Goal: Task Accomplishment & Management: Manage account settings

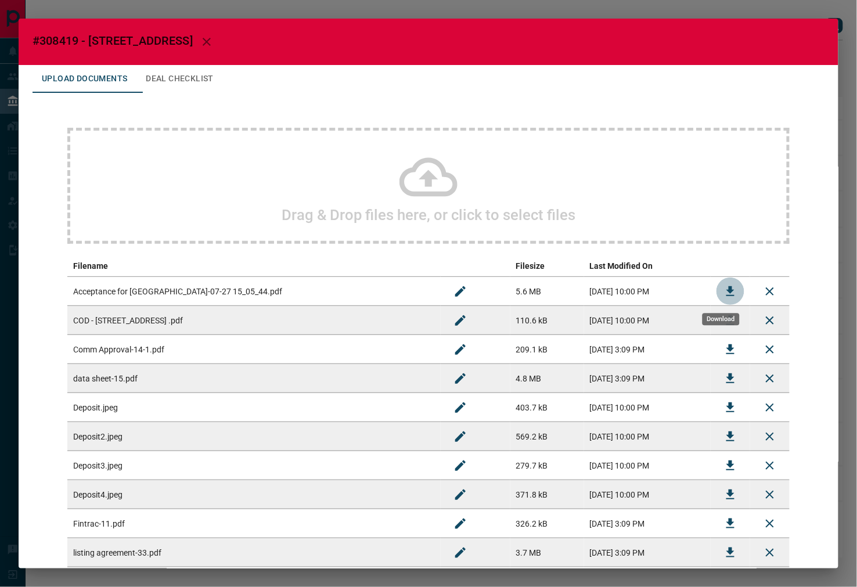
click at [716, 286] on button "Download" at bounding box center [730, 291] width 28 height 28
click at [167, 95] on div "Drag & Drop files here, or click to select files Filename Filesize Last Modifie…" at bounding box center [428, 376] width 792 height 567
click at [186, 73] on button "Deal Checklist" at bounding box center [179, 79] width 86 height 28
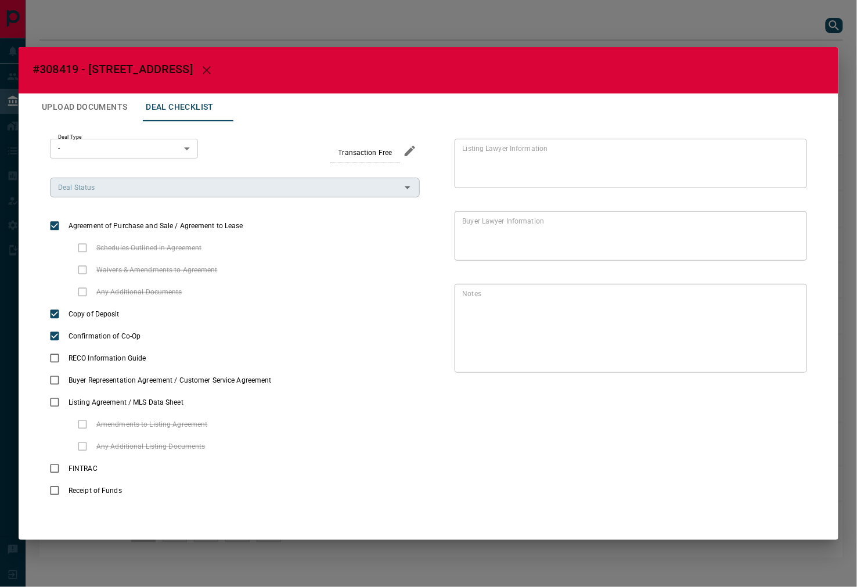
click at [107, 192] on input "Deal Status" at bounding box center [225, 187] width 344 height 13
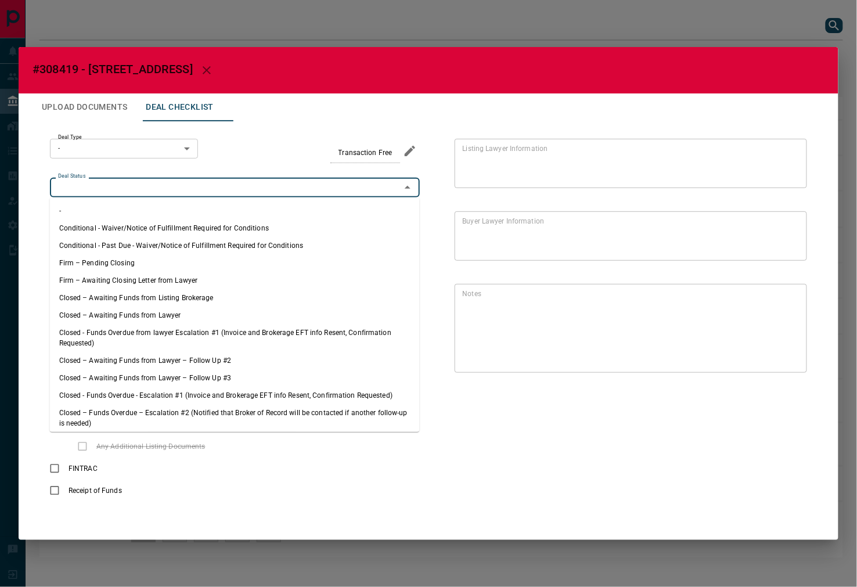
click at [116, 261] on li "Firm – Pending Closing" at bounding box center [235, 262] width 370 height 17
type input "**********"
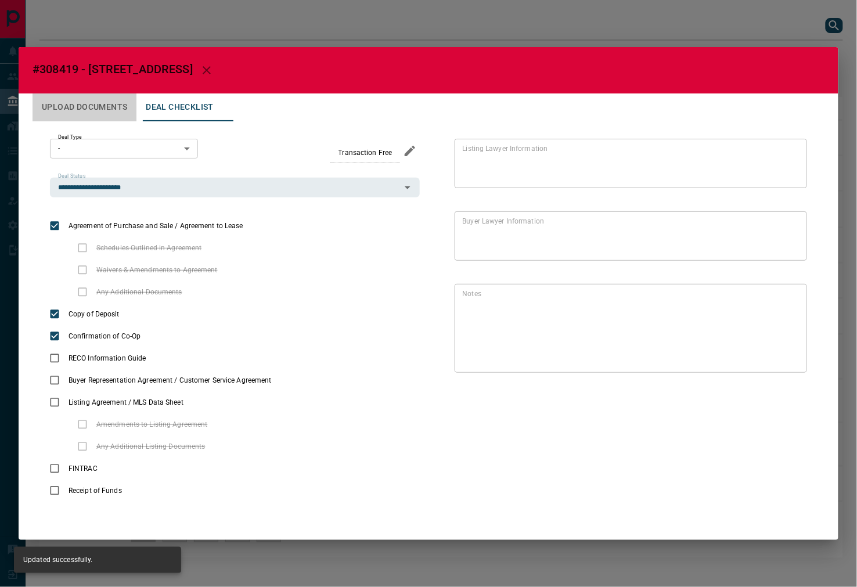
click at [110, 118] on button "Upload Documents" at bounding box center [84, 107] width 104 height 28
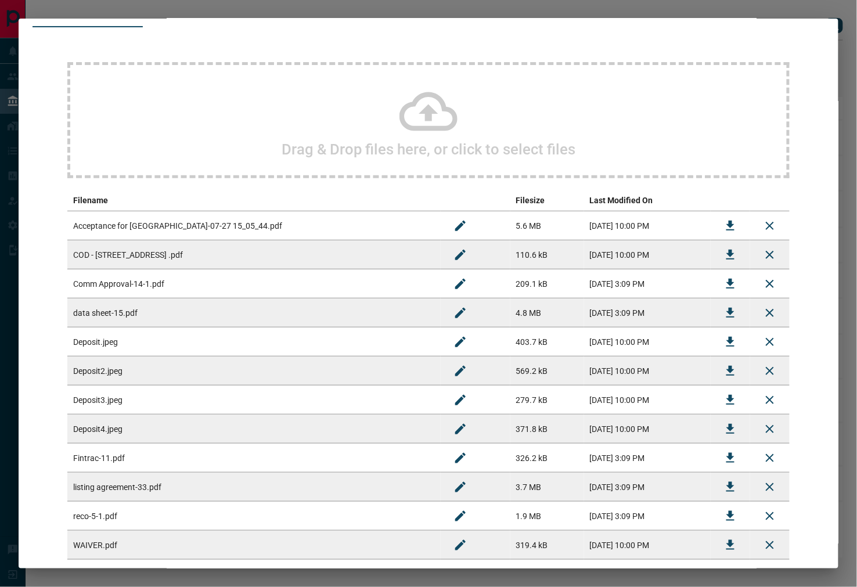
scroll to position [129, 0]
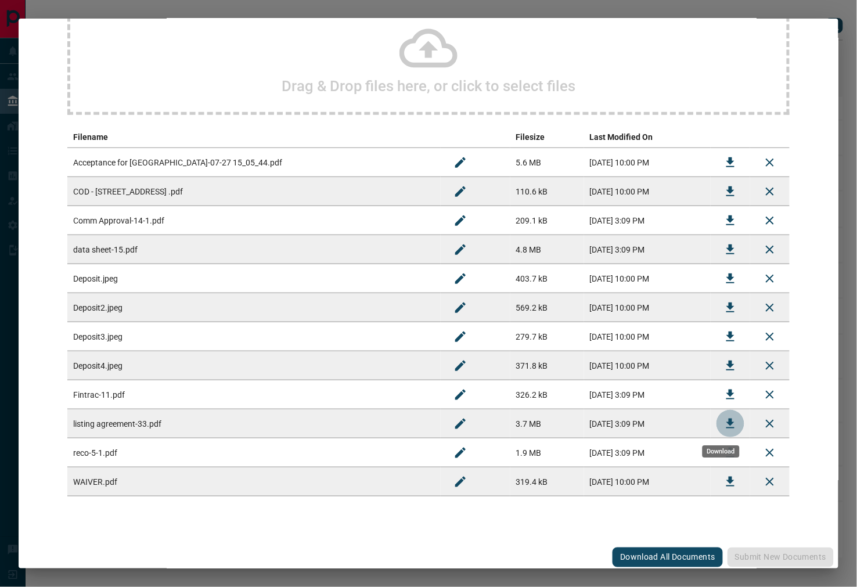
click at [725, 433] on button "Download" at bounding box center [730, 424] width 28 height 28
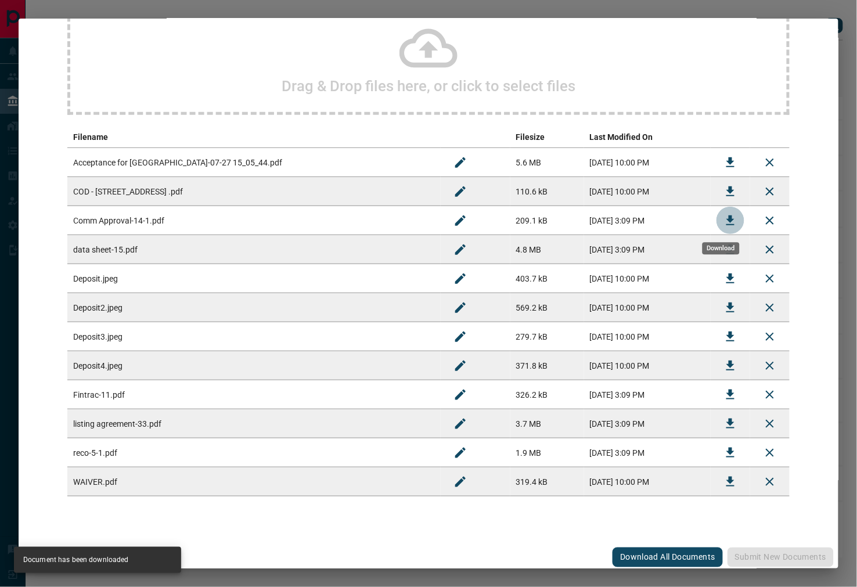
click at [723, 216] on icon "Download" at bounding box center [730, 221] width 14 height 14
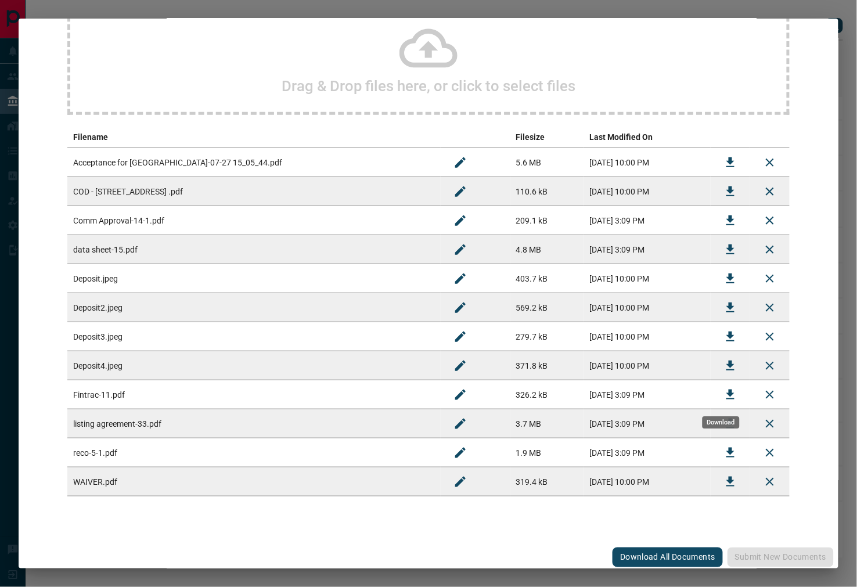
click at [717, 402] on button "Download" at bounding box center [730, 395] width 28 height 28
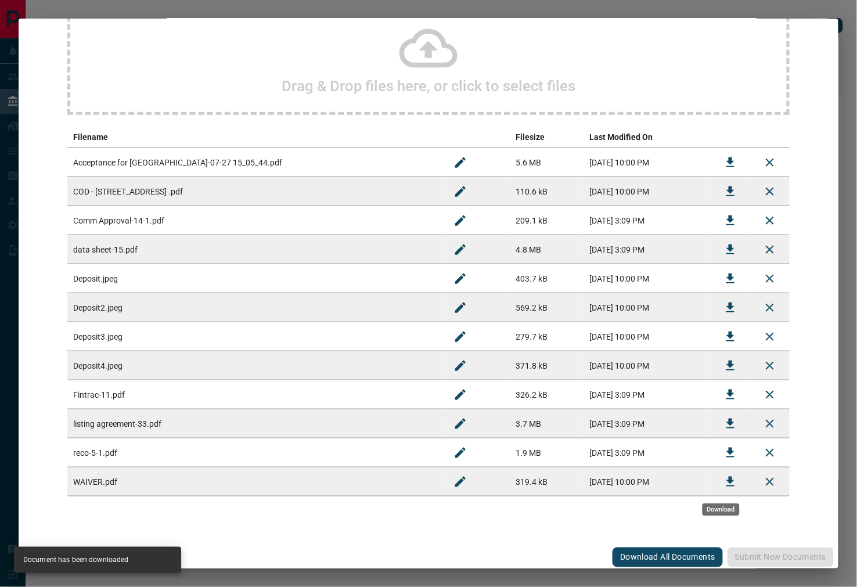
click at [716, 489] on button "Download" at bounding box center [730, 482] width 28 height 28
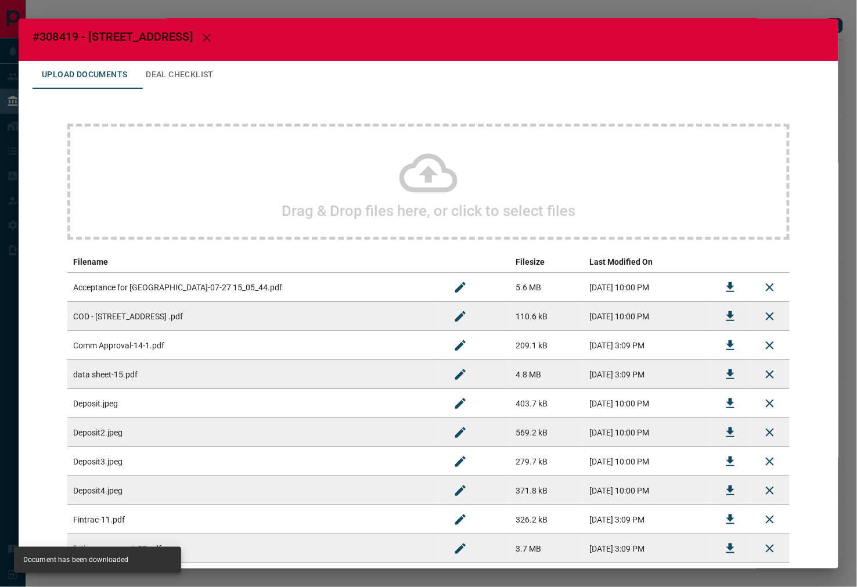
scroll to position [0, 0]
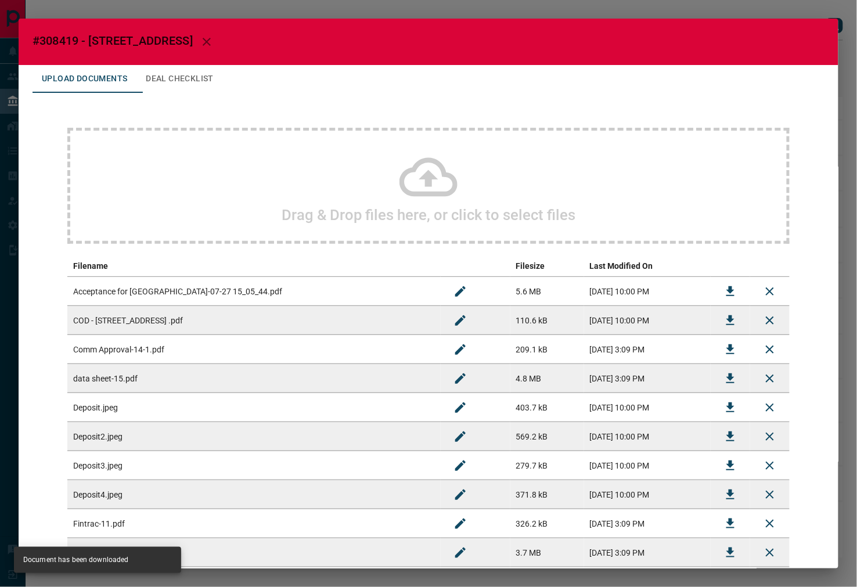
click at [219, 71] on button "Deal Checklist" at bounding box center [179, 79] width 86 height 28
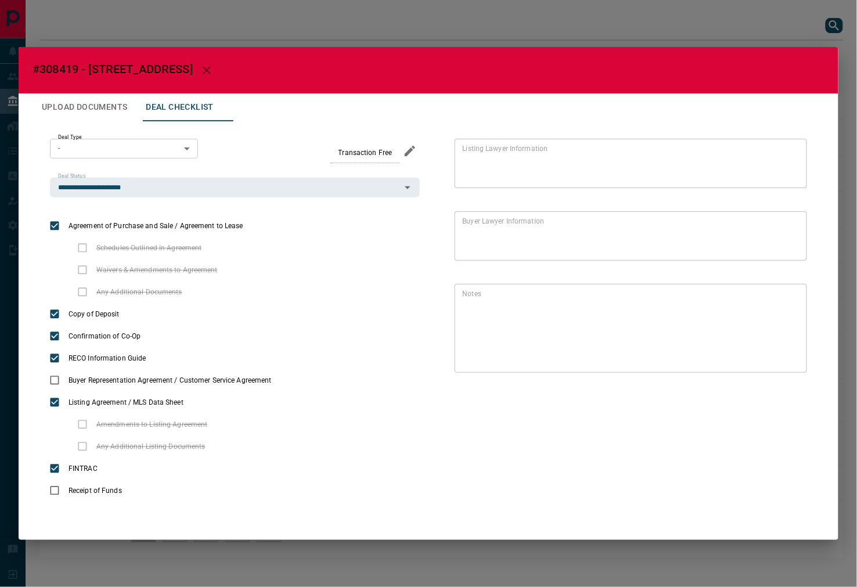
click at [94, 100] on button "Upload Documents" at bounding box center [84, 107] width 104 height 28
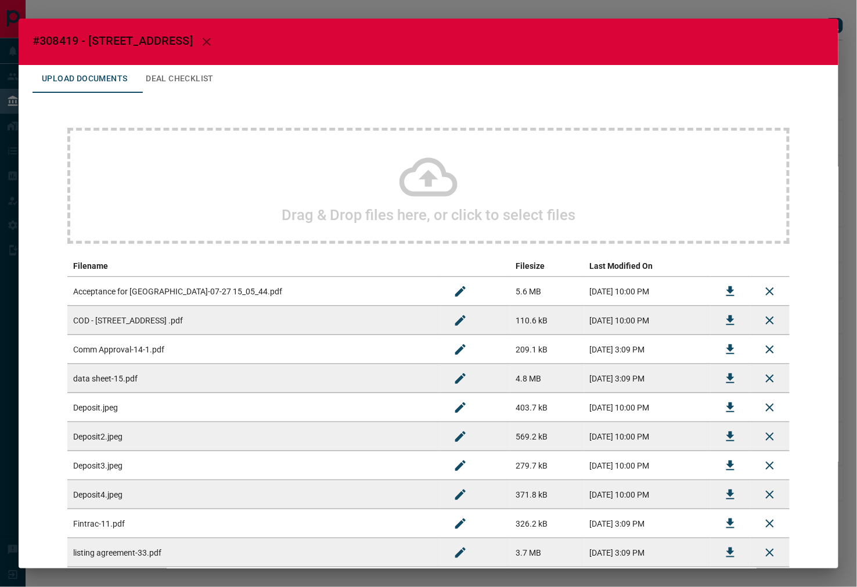
click at [197, 80] on button "Deal Checklist" at bounding box center [179, 79] width 86 height 28
